Goal: Find specific page/section: Find specific page/section

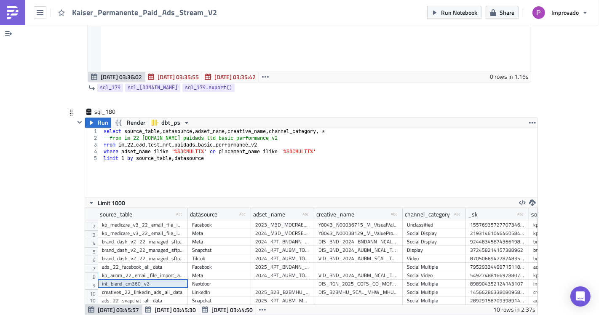
click at [123, 280] on div "int_blend_cm360_v2" at bounding box center [143, 284] width 82 height 8
click at [180, 280] on div "int_blend_cm360_v2" at bounding box center [143, 284] width 90 height 8
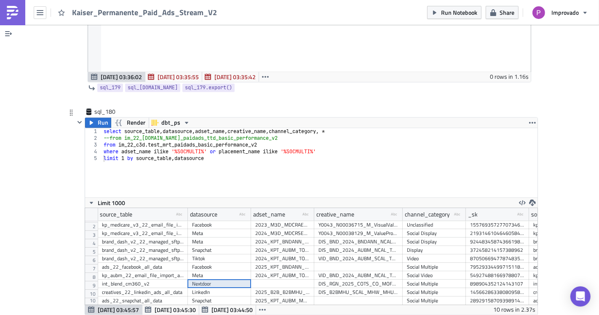
click at [194, 280] on div "Nextdoor" at bounding box center [219, 284] width 55 height 8
click at [374, 280] on div "DIS_RGN_2025_COTS_CO_MOF_BELO_NON_10s_16x9_ENG_VI_NON_V2_LEARNMORE_LOCAL_COMM" at bounding box center [359, 284] width 80 height 8
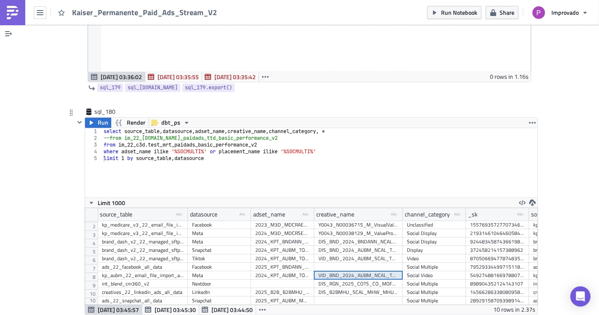
drag, startPoint x: 407, startPoint y: 197, endPoint x: 416, endPoint y: 179, distance: 20.6
click at [408, 280] on div "Social Multiple" at bounding box center [434, 284] width 55 height 8
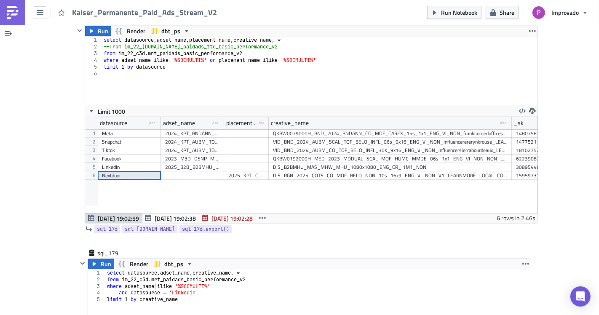
scroll to position [38751, 0]
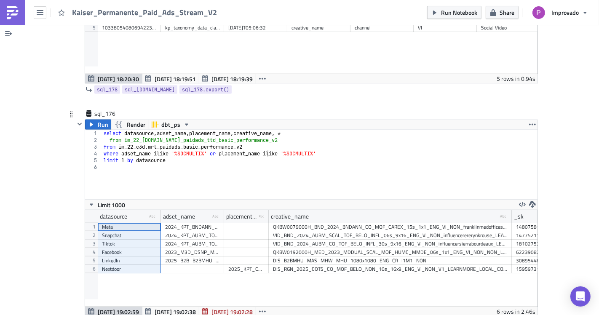
drag, startPoint x: 121, startPoint y: 146, endPoint x: 126, endPoint y: 186, distance: 40.5
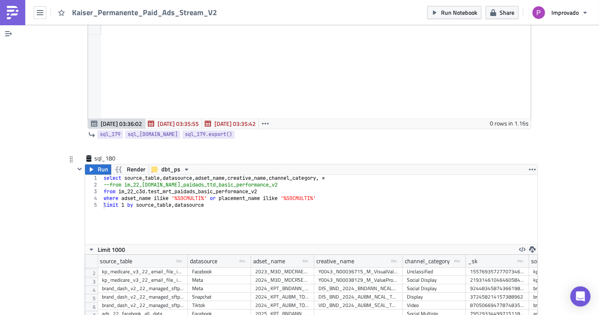
scroll to position [0, 0]
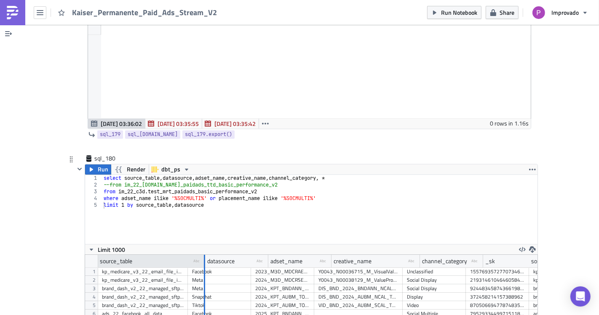
drag, startPoint x: 182, startPoint y: 182, endPoint x: 202, endPoint y: 181, distance: 19.8
click at [203, 255] on div at bounding box center [204, 261] width 2 height 13
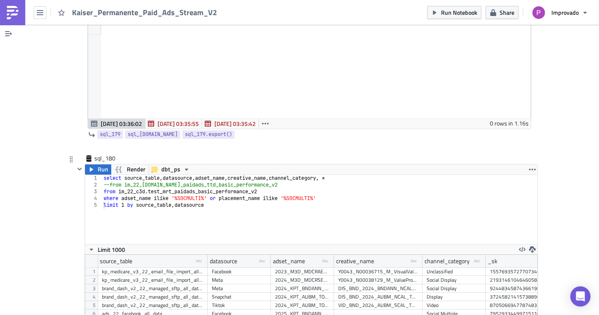
click at [136, 301] on div "brand_dash_v2_22_managed_sftp_all_data&brand_2024_22_managed_sftp_all_data" at bounding box center [153, 305] width 102 height 8
click at [137, 284] on div "brand_dash_v2_22_managed_sftp_all_data&brand_2024_22_managed_sftp_all_data" at bounding box center [153, 288] width 102 height 8
click at [137, 268] on div "kp_medicare_v3_22_email_file_import_all_data" at bounding box center [153, 272] width 102 height 8
click at [134, 284] on div "brand_dash_v2_22_managed_sftp_all_data&brand_2024_22_managed_sftp_all_data" at bounding box center [153, 288] width 102 height 8
click at [133, 293] on div "brand_dash_v2_22_managed_sftp_all_data&brand_2024_22_managed_sftp_all_data" at bounding box center [153, 297] width 102 height 8
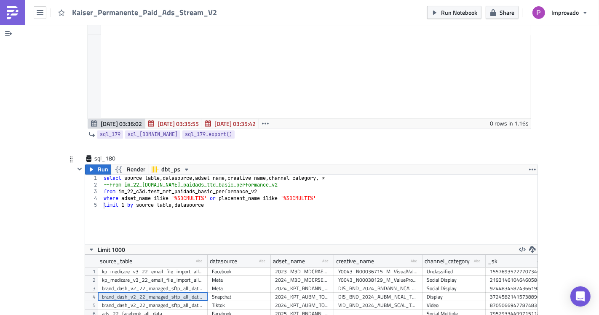
click at [133, 293] on div "brand_dash_v2_22_managed_sftp_all_data&brand_2024_22_managed_sftp_all_data" at bounding box center [153, 297] width 102 height 8
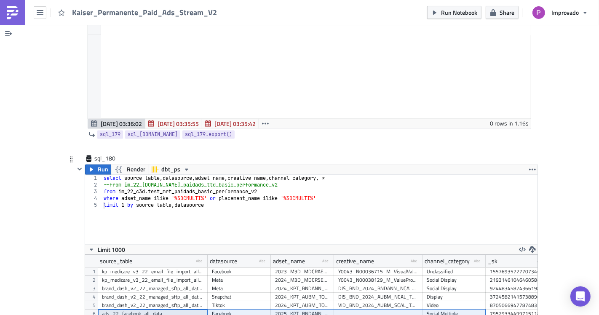
drag, startPoint x: 121, startPoint y: 234, endPoint x: 441, endPoint y: 232, distance: 319.5
drag, startPoint x: 105, startPoint y: 249, endPoint x: 440, endPoint y: 257, distance: 335.1
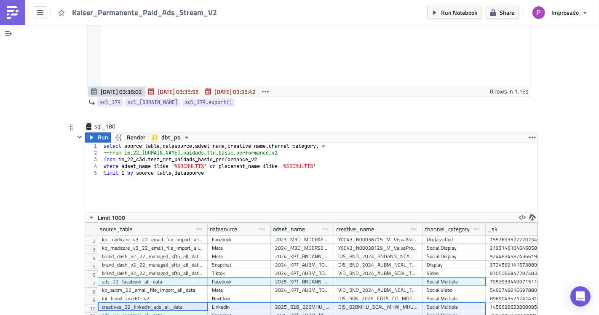
scroll to position [39219, 0]
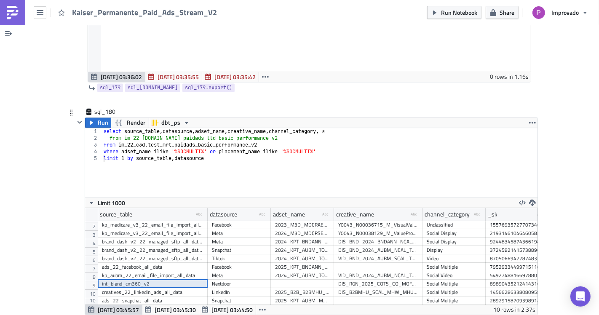
click at [156, 280] on div "int_blend_cm360_v2" at bounding box center [153, 284] width 102 height 8
click at [152, 263] on div "ads_22_facebook_all_data" at bounding box center [153, 267] width 102 height 8
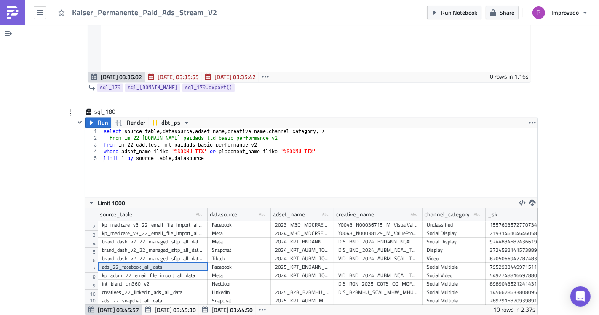
click at [149, 280] on div "int_blend_cm360_v2" at bounding box center [153, 284] width 102 height 8
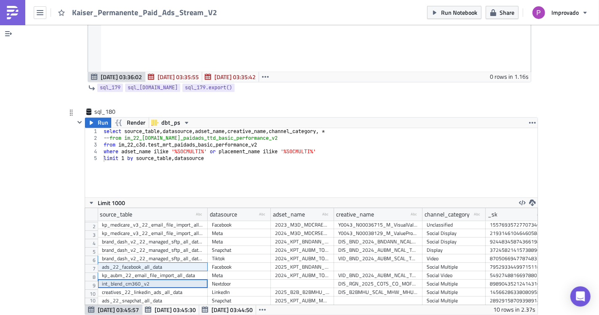
click at [148, 288] on div "creatives_22_linkedin_ads_all_data" at bounding box center [153, 292] width 102 height 8
click at [148, 297] on div "ads_22_snapchat_all_data" at bounding box center [153, 301] width 102 height 8
